Goal: Information Seeking & Learning: Find specific fact

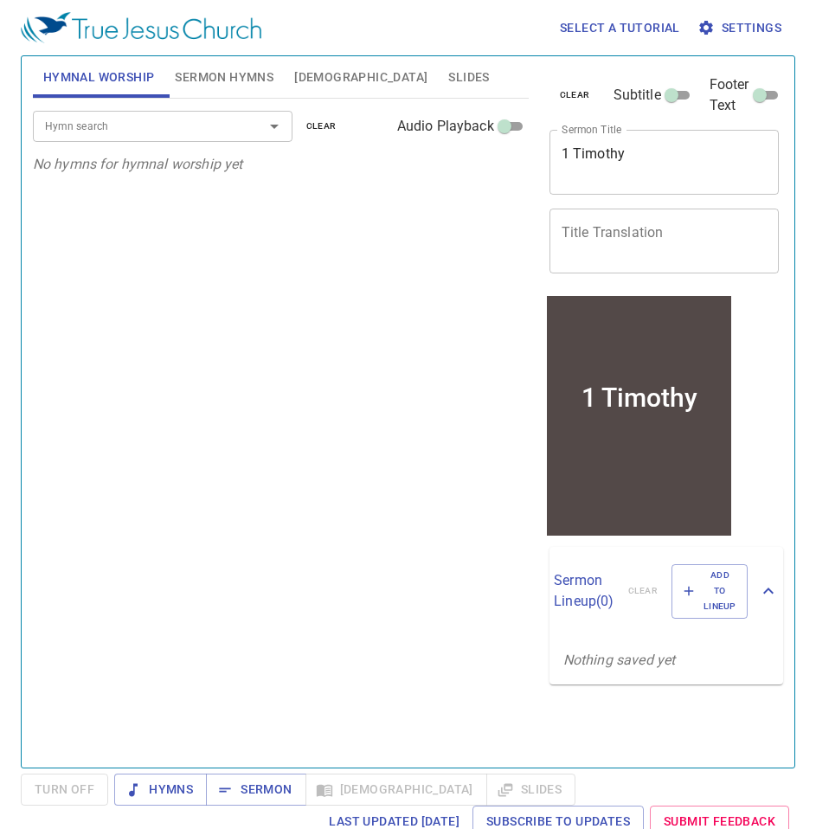
click at [614, 163] on textarea "1 Timothy" at bounding box center [665, 161] width 206 height 33
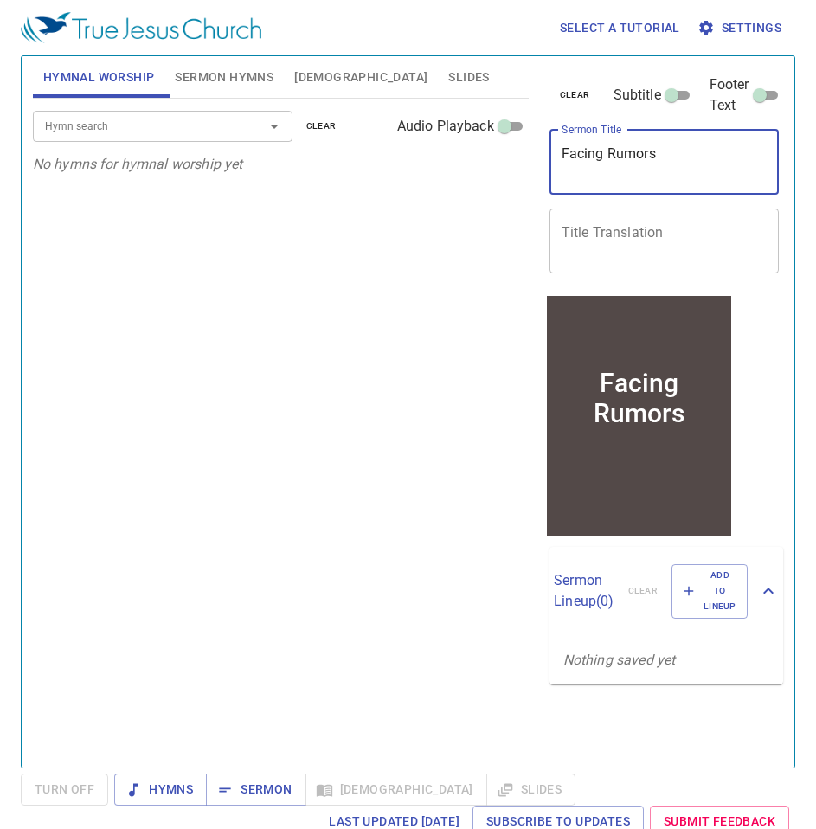
type textarea "Facing Rumors"
click at [260, 791] on span "Sermon" at bounding box center [256, 790] width 72 height 22
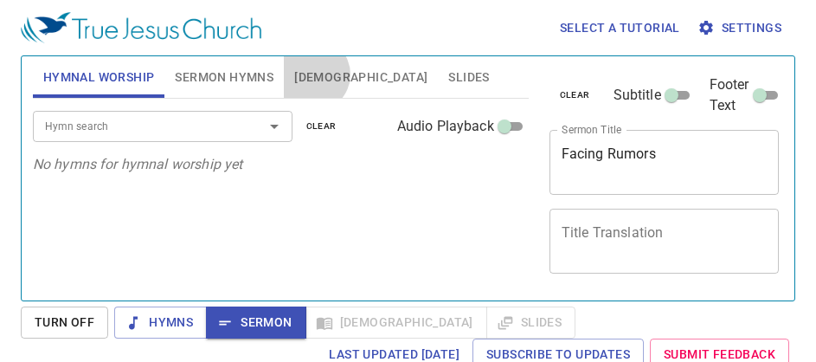
click at [313, 74] on span "[DEMOGRAPHIC_DATA]" at bounding box center [360, 78] width 133 height 22
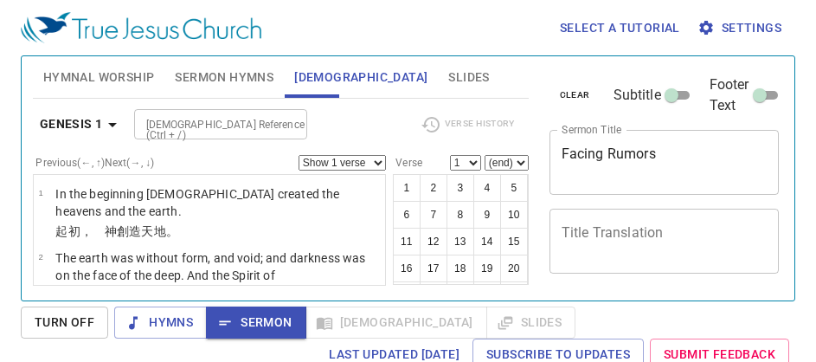
click at [178, 125] on input "[DEMOGRAPHIC_DATA] Reference (Ctrl + /)" at bounding box center [206, 124] width 134 height 20
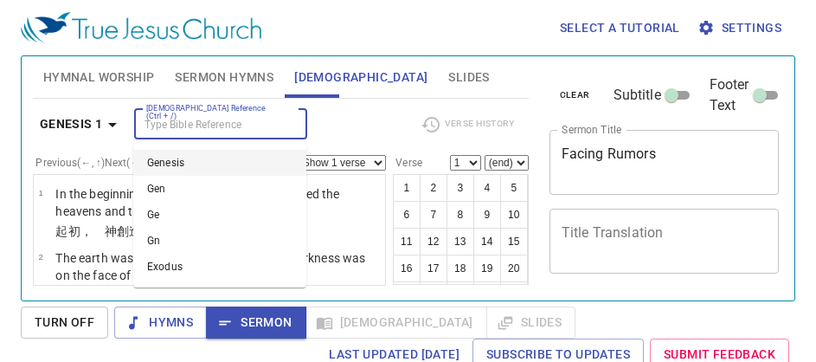
click at [403, 33] on div "Select a tutorial Settings" at bounding box center [405, 27] width 768 height 55
click at [186, 123] on input "[DEMOGRAPHIC_DATA] Reference (Ctrl + /)" at bounding box center [206, 124] width 134 height 20
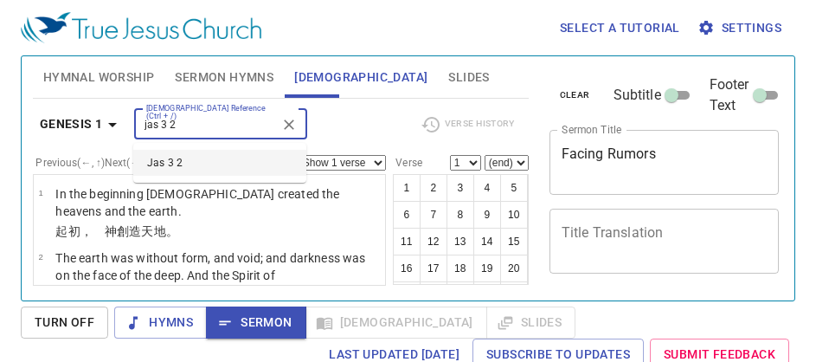
type input "jas 3 2"
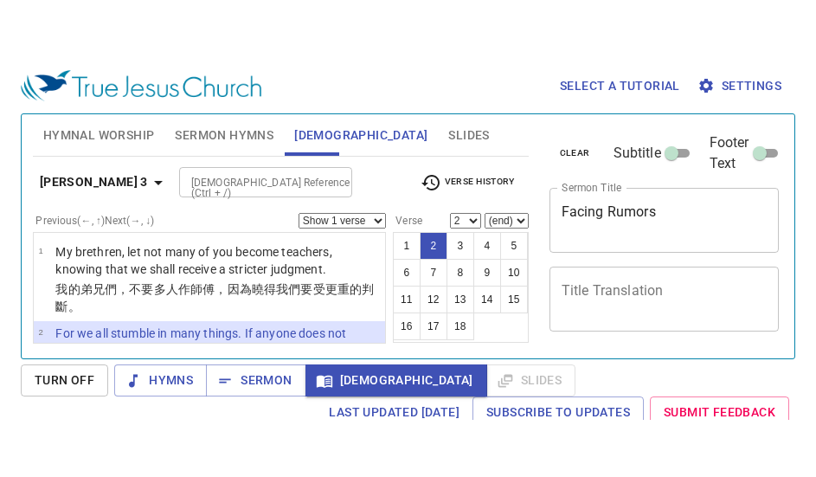
scroll to position [83, 0]
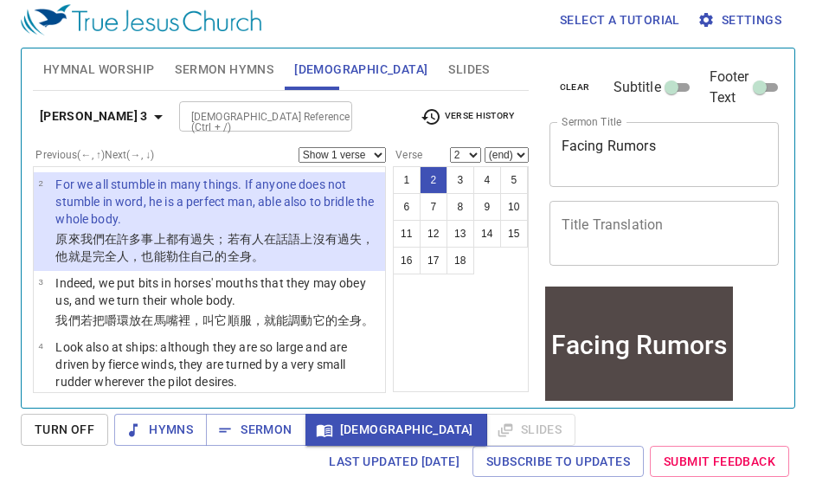
click at [261, 301] on p "Indeed, we put bits in horses' mouths that they may obey us, and we turn their …" at bounding box center [217, 291] width 325 height 35
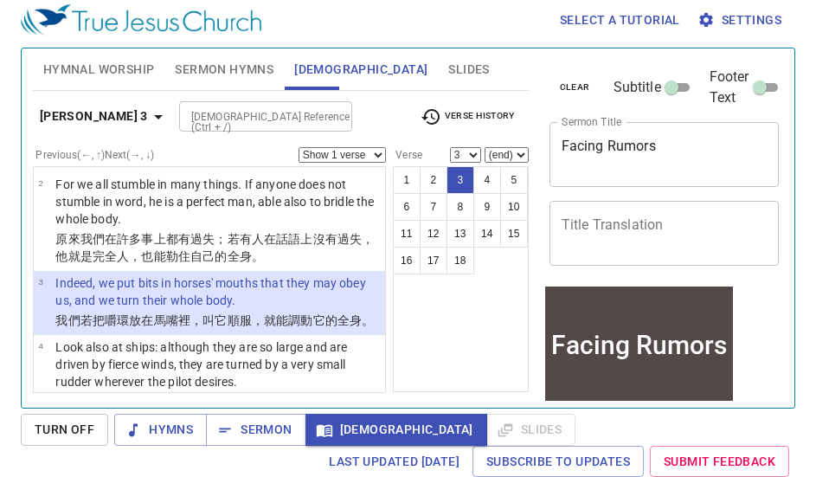
click at [200, 367] on p "Look also at ships: although they are so large and are driven by fierce winds, …" at bounding box center [217, 365] width 325 height 52
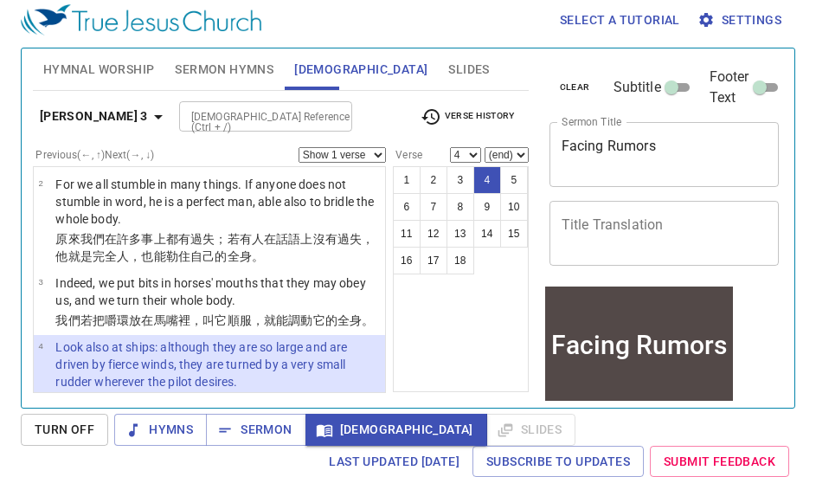
scroll to position [205, 0]
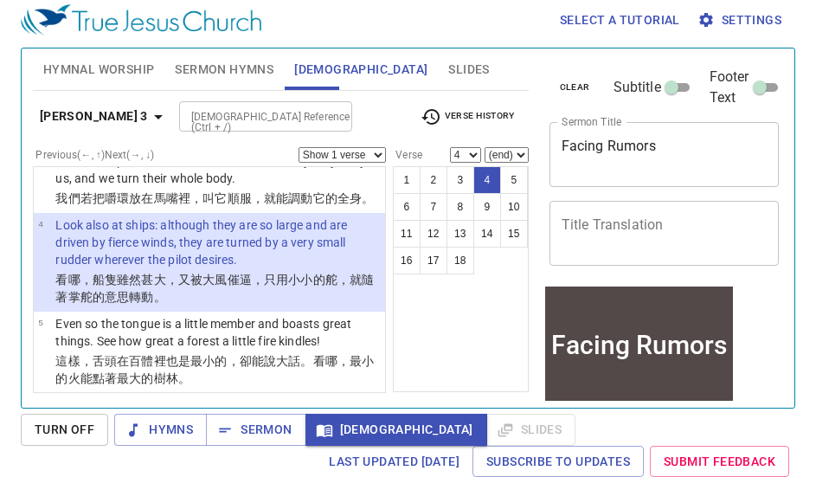
click at [197, 350] on p "Even so the tongue is a little member and boasts great things. See how great a …" at bounding box center [217, 332] width 325 height 35
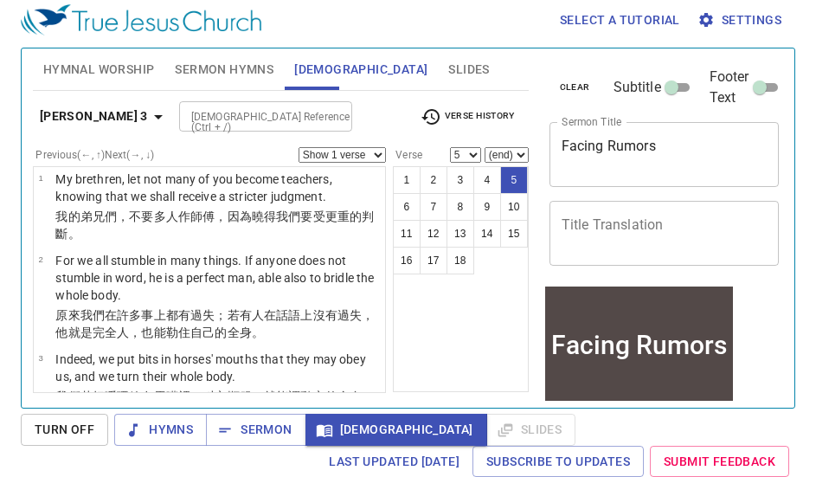
scroll to position [151, 0]
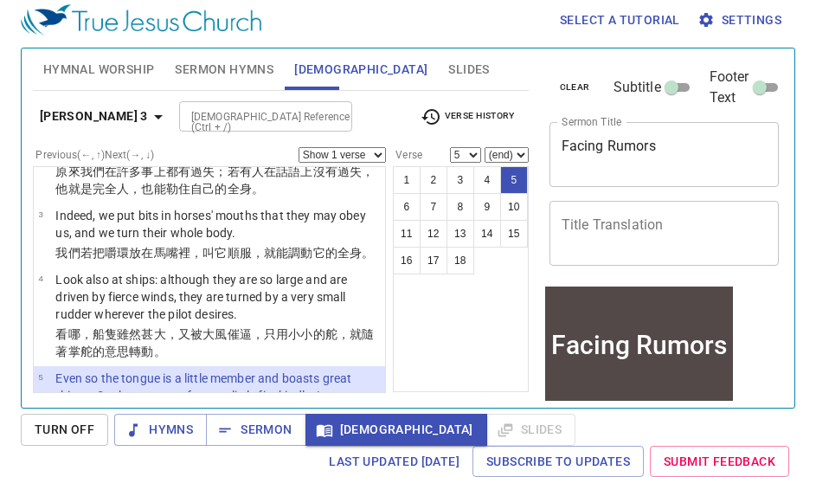
click at [126, 235] on p "Indeed, we put bits in horses' mouths that they may obey us, and we turn their …" at bounding box center [217, 224] width 325 height 35
select select "3"
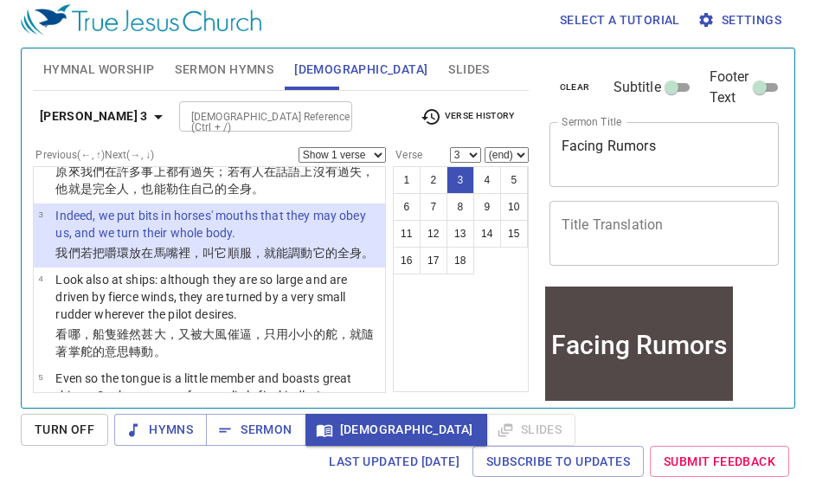
click at [326, 157] on select "Show 1 verse Show 2 verses Show 3 verses Show 4 verses Show 5 verses" at bounding box center [342, 155] width 87 height 16
select select "3"
click at [299, 147] on select "Show 1 verse Show 2 verses Show 3 verses Show 4 verses Show 5 verses" at bounding box center [342, 155] width 87 height 16
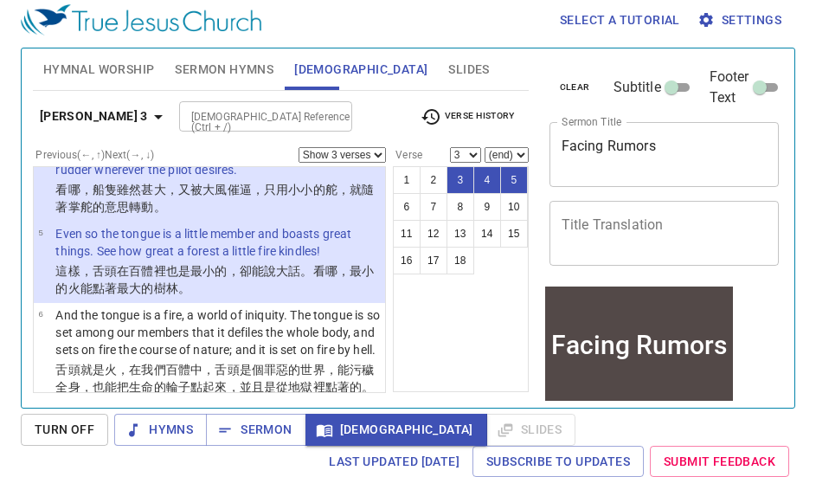
scroll to position [440, 0]
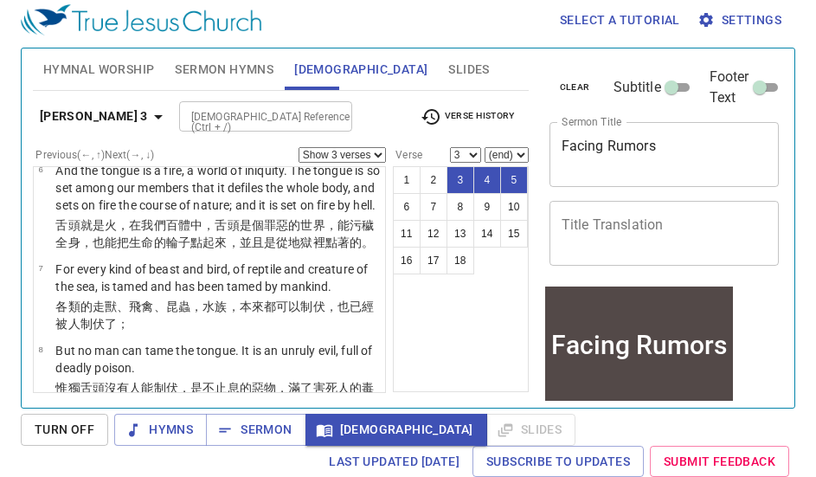
click at [237, 214] on p "And the tongue is a fire, a world of iniquity. The tongue is so set among our m…" at bounding box center [217, 188] width 325 height 52
select select "6"
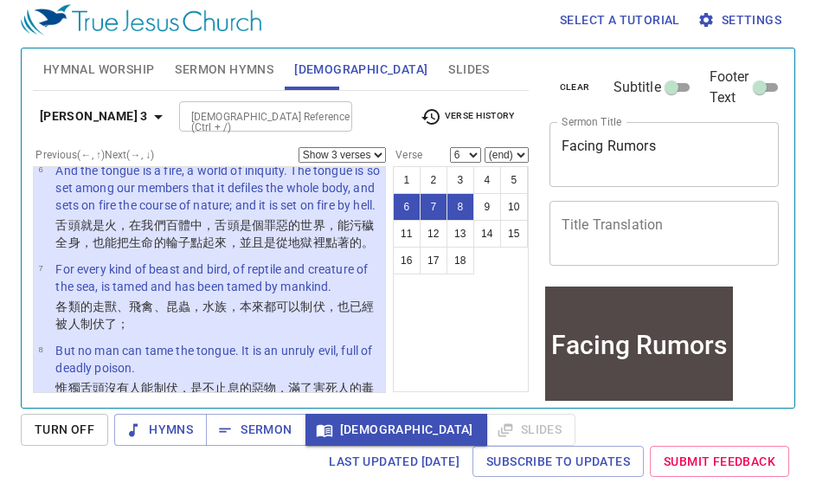
click at [352, 156] on select "Show 1 verse Show 2 verses Show 3 verses Show 4 verses Show 5 verses" at bounding box center [342, 155] width 87 height 16
select select "1"
click at [299, 147] on select "Show 1 verse Show 2 verses Show 3 verses Show 4 verses Show 5 verses" at bounding box center [342, 155] width 87 height 16
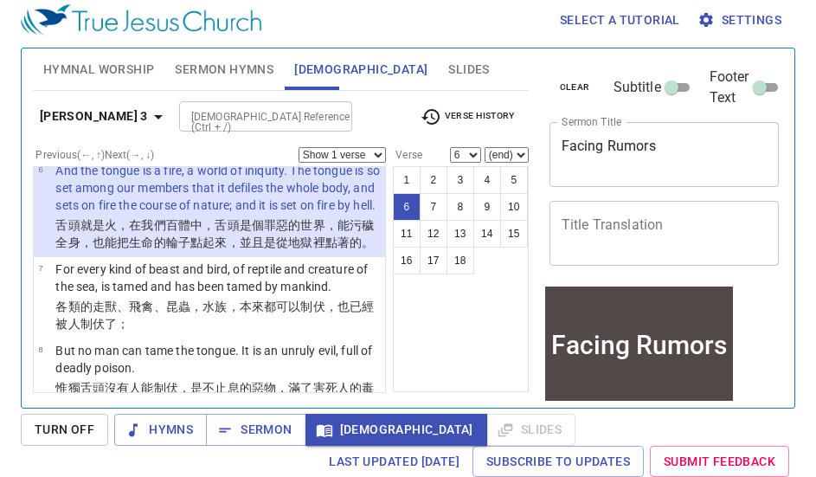
click at [197, 113] on input "[DEMOGRAPHIC_DATA] Reference (Ctrl + /)" at bounding box center [251, 116] width 134 height 20
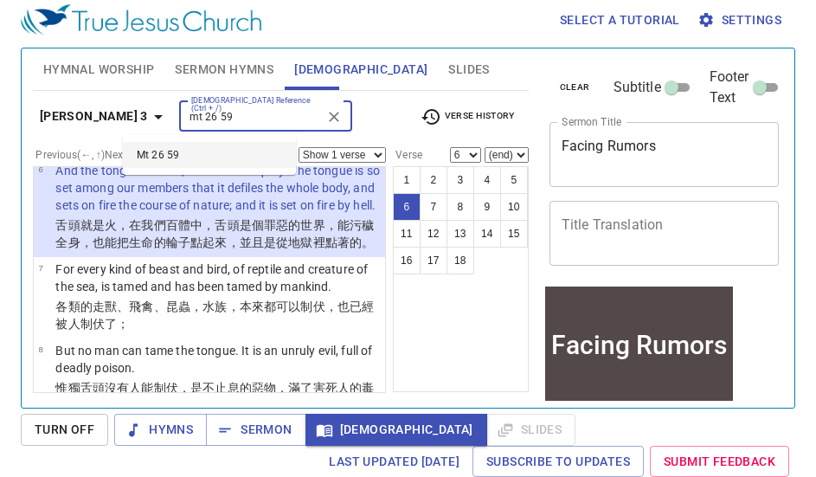
type input "mt 26 59"
select select "59"
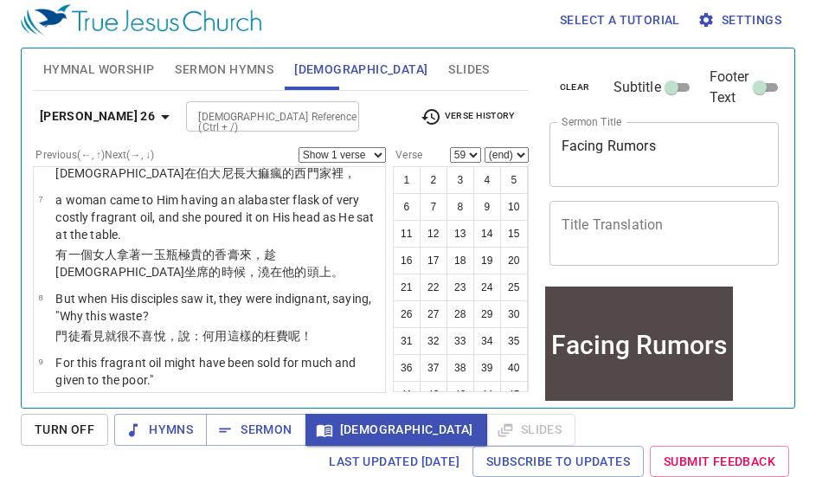
scroll to position [4692, 0]
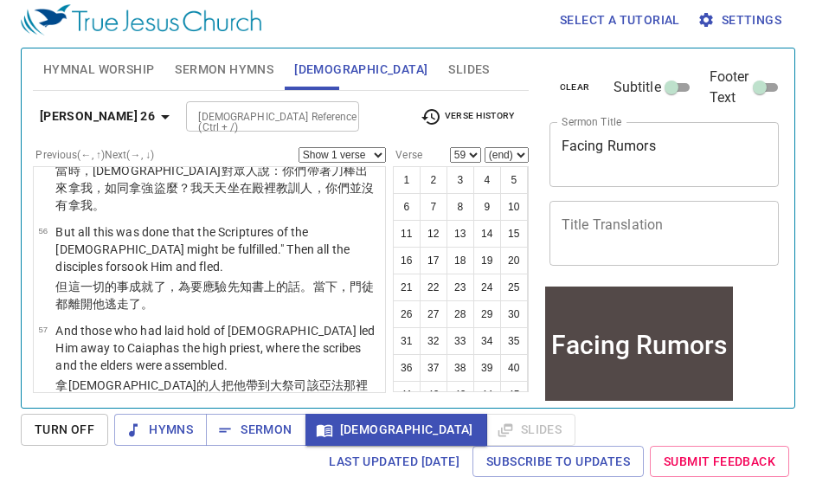
click at [350, 153] on select "Show 1 verse Show 2 verses Show 3 verses Show 4 verses Show 5 verses" at bounding box center [342, 155] width 87 height 16
select select "2"
click at [299, 147] on select "Show 1 verse Show 2 verses Show 3 verses Show 4 verses Show 5 verses" at bounding box center [342, 155] width 87 height 16
click at [203, 114] on input "[DEMOGRAPHIC_DATA] Reference (Ctrl + /)" at bounding box center [258, 116] width 134 height 20
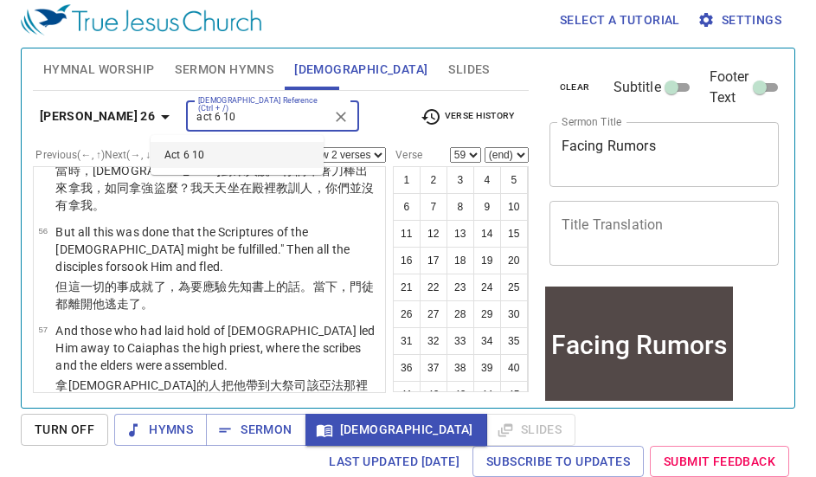
type input "act 6 10"
select select "1"
select select "10"
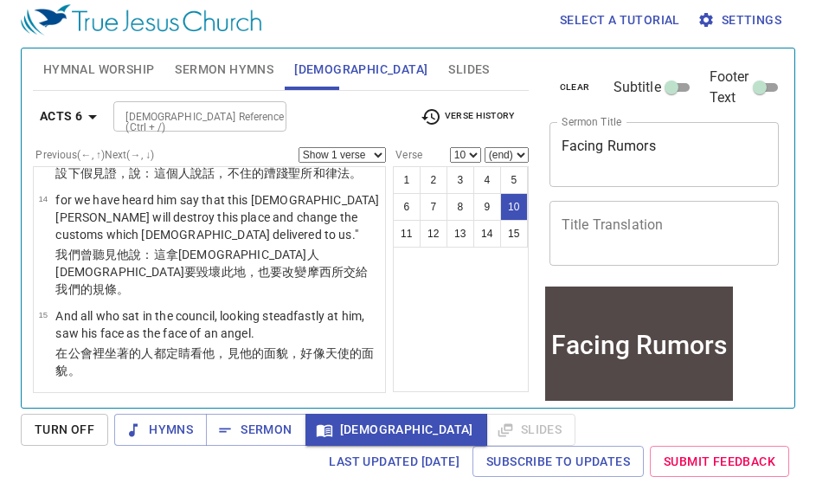
scroll to position [780, 0]
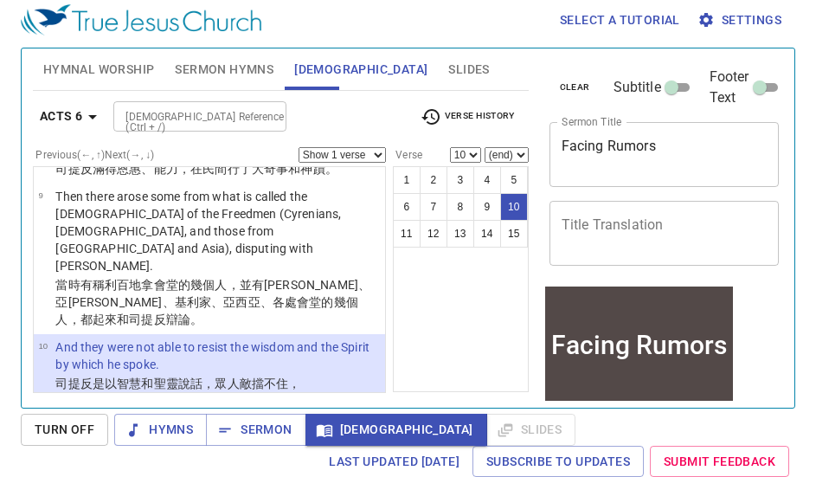
click at [319, 156] on select "Show 1 verse Show 2 verses Show 3 verses Show 4 verses Show 5 verses" at bounding box center [342, 155] width 87 height 16
select select "5"
click at [299, 147] on select "Show 1 verse Show 2 verses Show 3 verses Show 4 verses Show 5 verses" at bounding box center [342, 155] width 87 height 16
click at [208, 115] on input "[DEMOGRAPHIC_DATA] Reference (Ctrl + /)" at bounding box center [186, 116] width 134 height 20
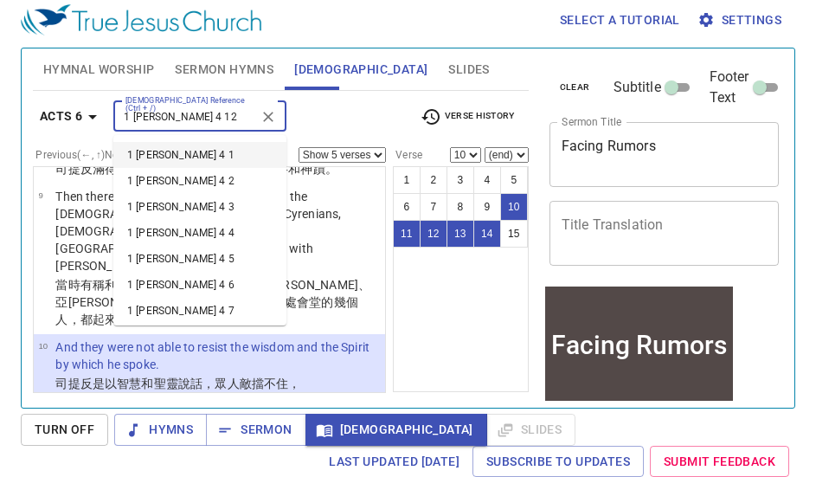
type input "1 [PERSON_NAME] 4 12"
select select "1"
select select "12"
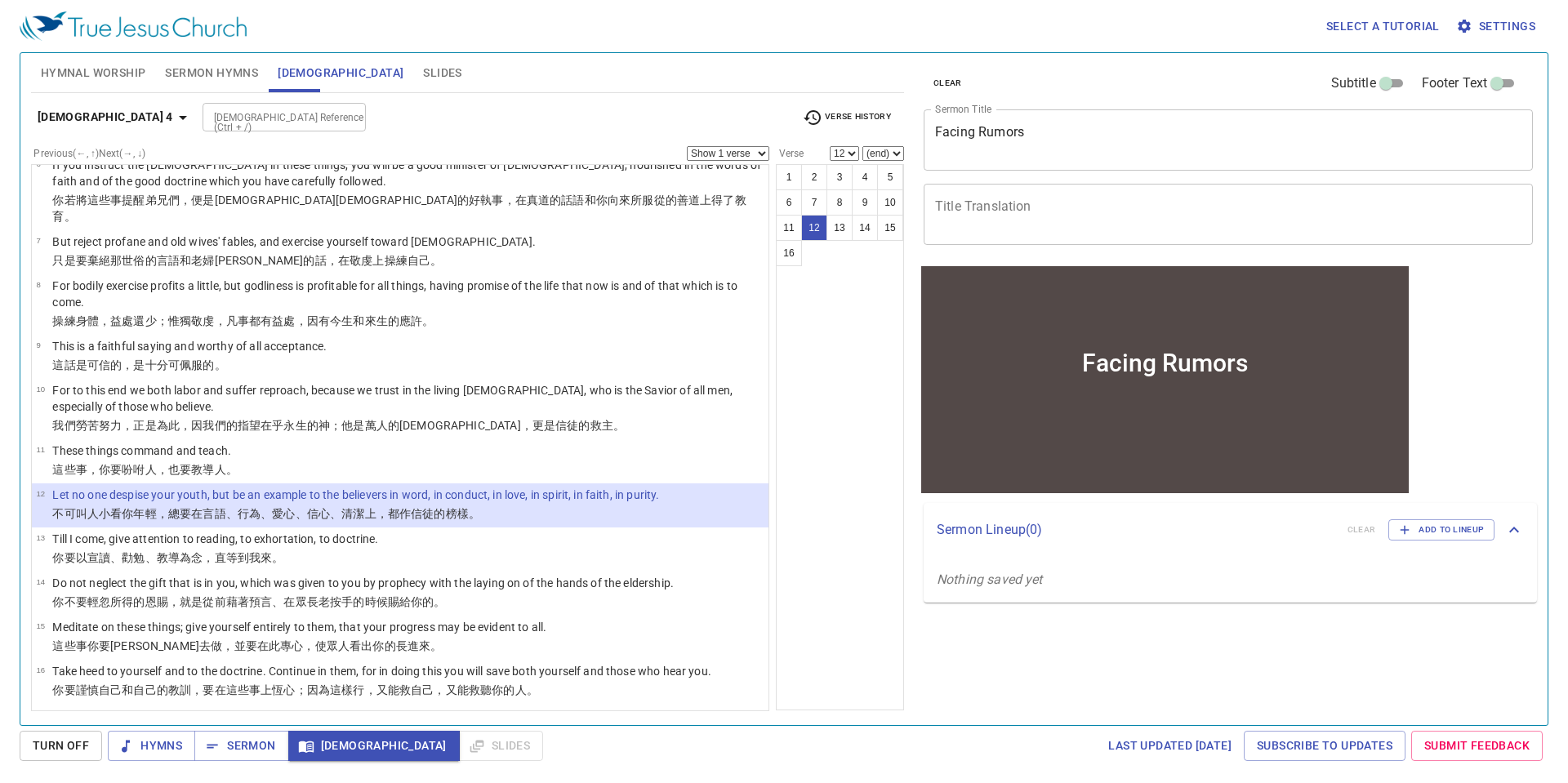
scroll to position [255, 0]
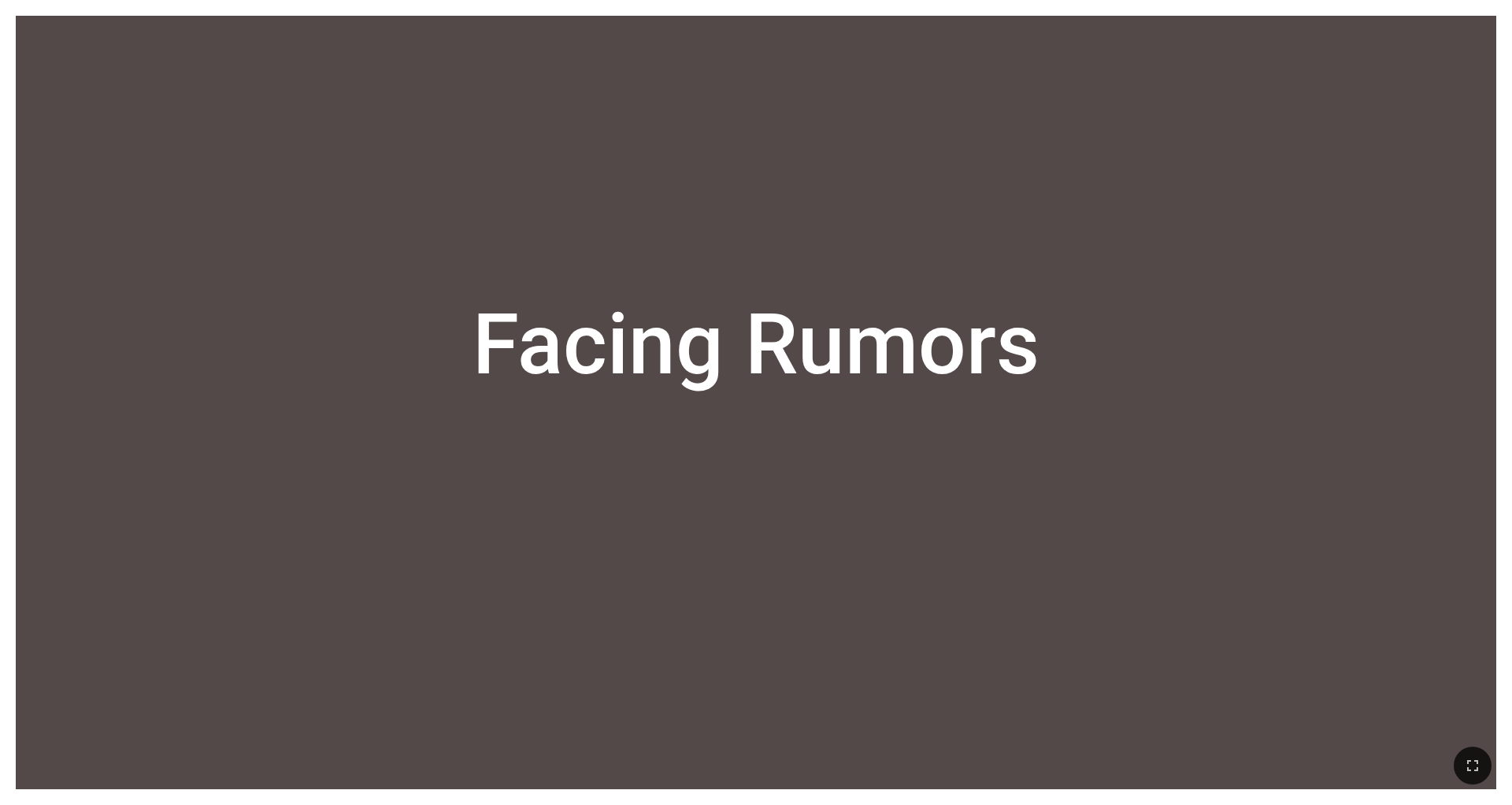
click at [637, 528] on icon "button" at bounding box center [1473, 765] width 19 height 19
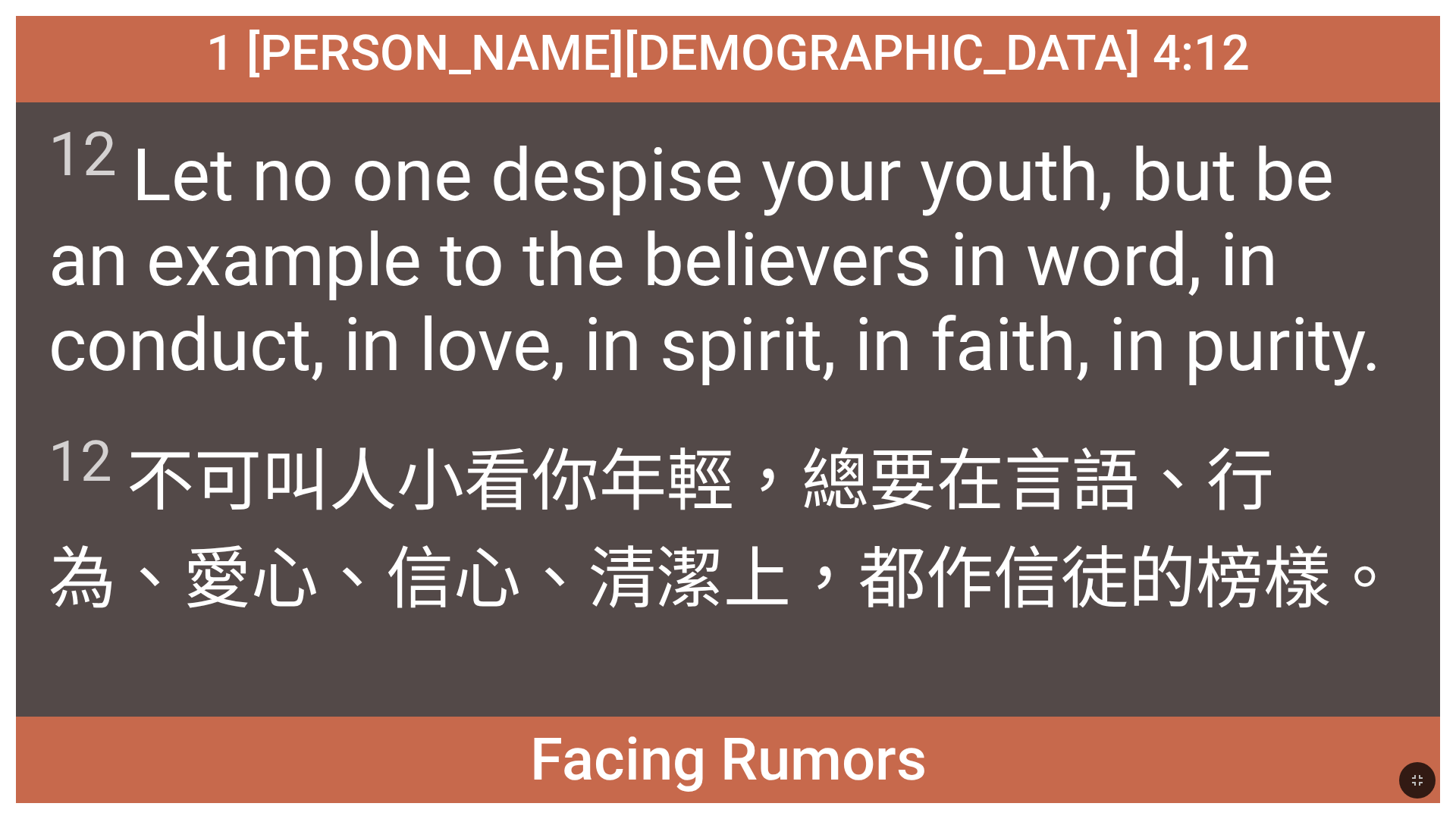
drag, startPoint x: 1408, startPoint y: 784, endPoint x: 1408, endPoint y: 740, distance: 44.0
click at [1408, 784] on button "button" at bounding box center [1417, 780] width 37 height 37
